Goal: Information Seeking & Learning: Check status

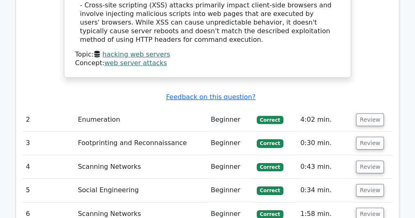
scroll to position [1223, 0]
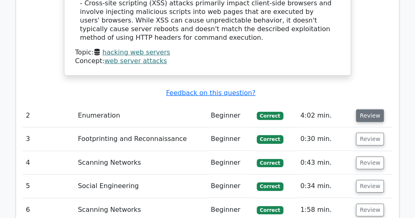
click at [372, 110] on button "Review" at bounding box center [370, 116] width 28 height 13
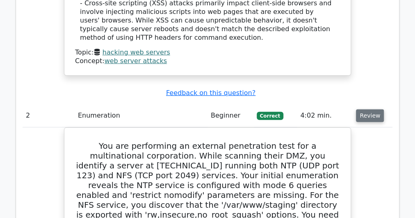
click at [371, 110] on button "Review" at bounding box center [370, 116] width 28 height 13
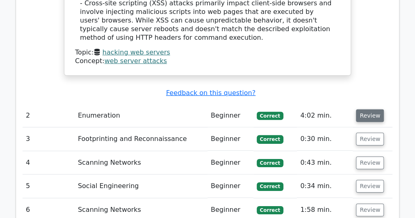
click at [371, 110] on button "Review" at bounding box center [370, 116] width 28 height 13
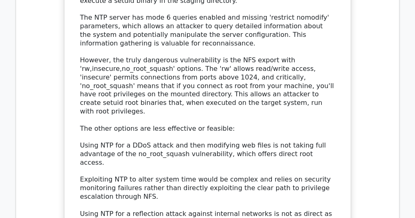
scroll to position [1821, 0]
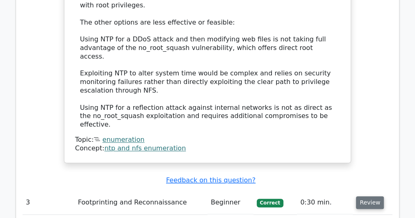
click at [367, 197] on button "Review" at bounding box center [370, 203] width 28 height 13
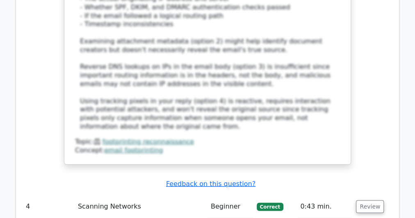
scroll to position [2430, 0]
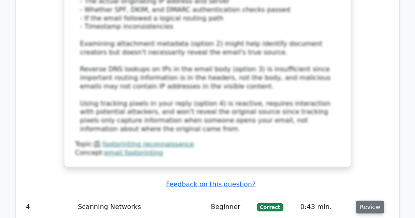
click at [370, 201] on button "Review" at bounding box center [370, 207] width 28 height 13
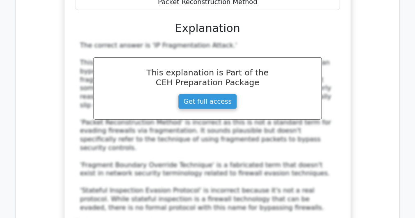
scroll to position [2783, 0]
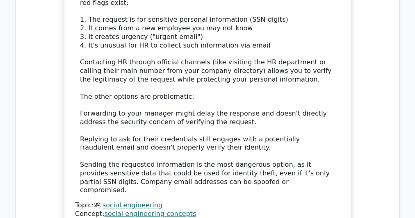
scroll to position [3416, 0]
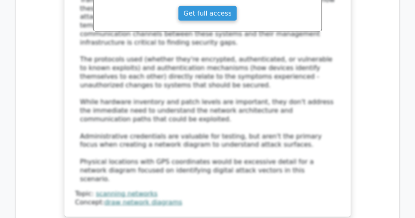
scroll to position [4001, 0]
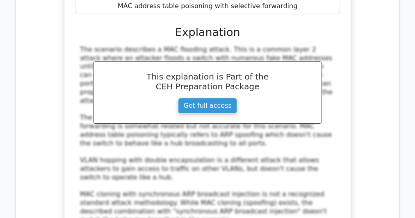
scroll to position [4446, 0]
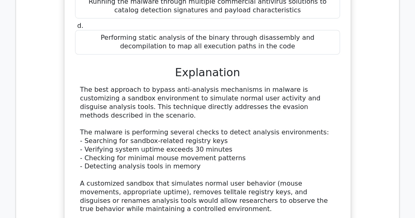
scroll to position [5002, 0]
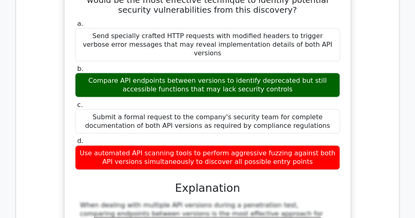
scroll to position [5572, 0]
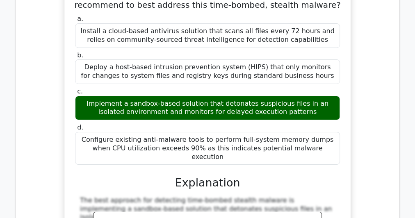
scroll to position [6031, 0]
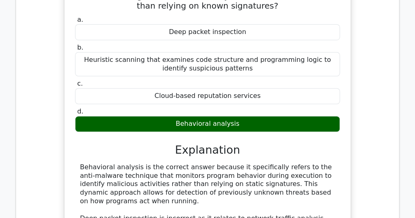
scroll to position [6460, 0]
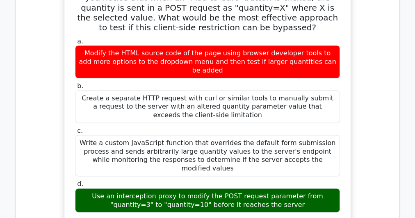
scroll to position [7051, 0]
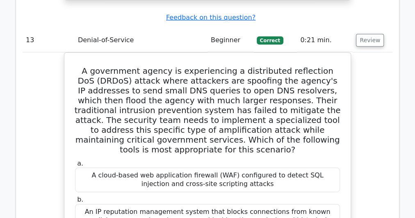
scroll to position [7544, 0]
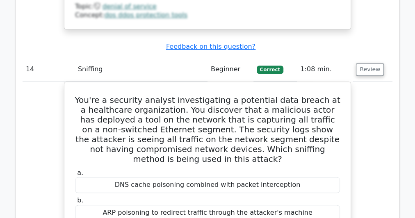
scroll to position [8135, 0]
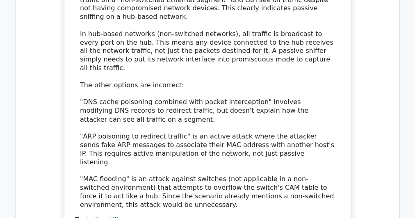
scroll to position [8463, 0]
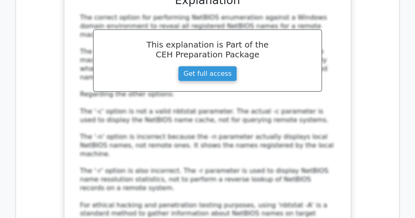
scroll to position [9054, 0]
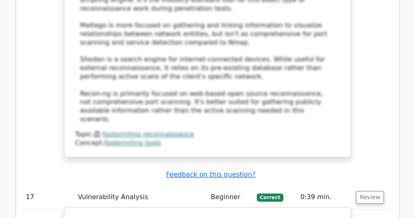
scroll to position [9645, 0]
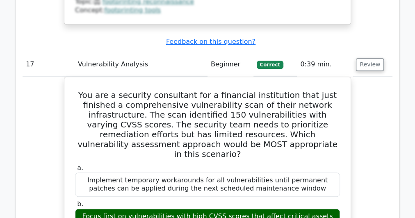
scroll to position [9744, 0]
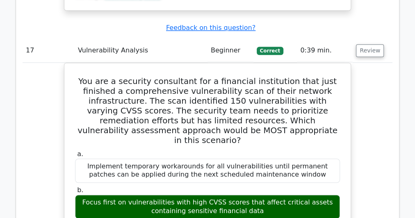
copy div "During a red team exercise, you notice an uptick in CPU usage on several workst…"
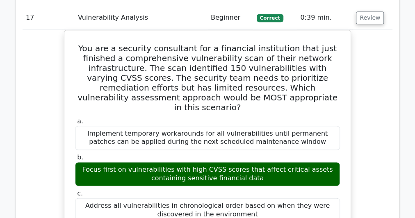
drag, startPoint x: 235, startPoint y: 31, endPoint x: 150, endPoint y: 46, distance: 86.2
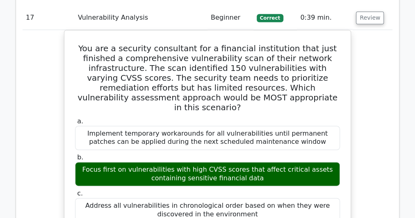
copy div "Cryptomining Trojan"
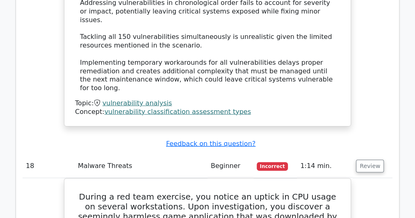
scroll to position [10204, 0]
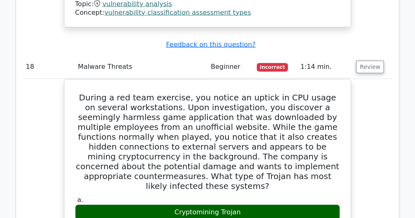
scroll to position [10335, 0]
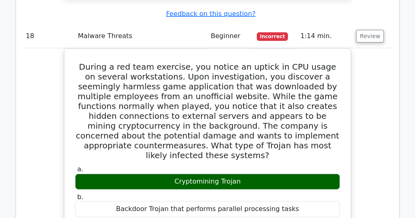
drag, startPoint x: 255, startPoint y: 143, endPoint x: 155, endPoint y: 143, distance: 100.2
copy div "Remote Access Trojan (RAT)"
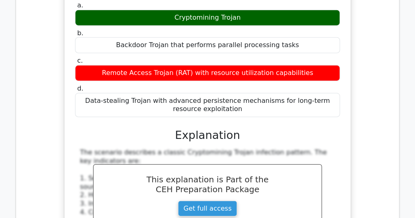
scroll to position [10729, 0]
